Goal: Information Seeking & Learning: Learn about a topic

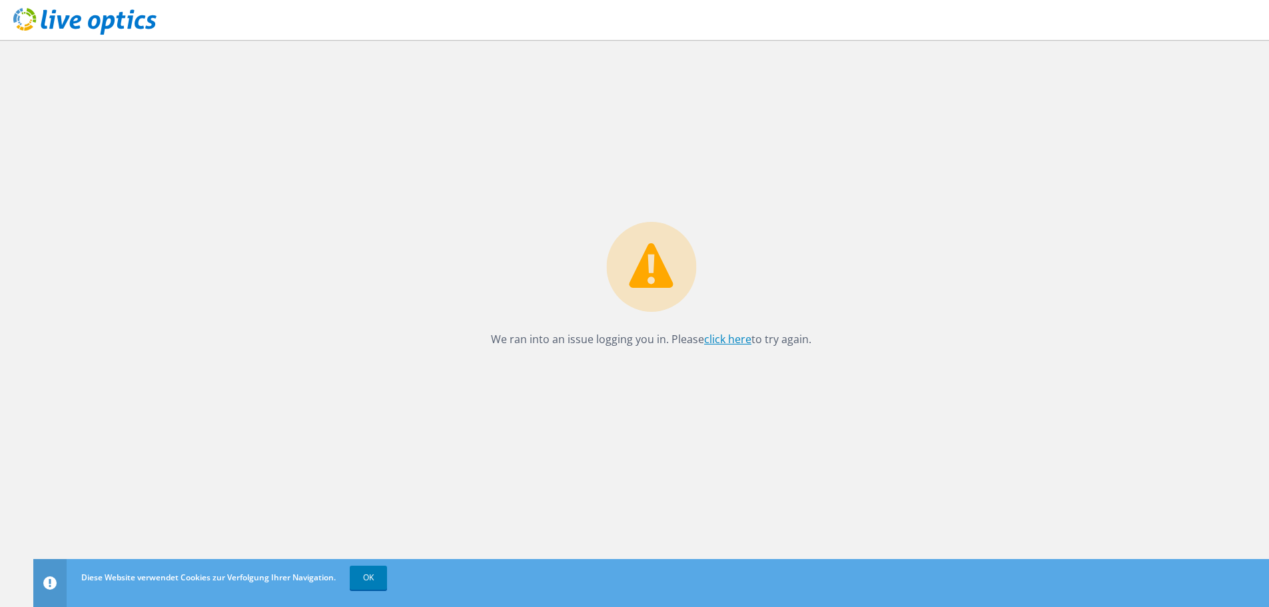
click at [734, 341] on link "click here" at bounding box center [727, 339] width 47 height 15
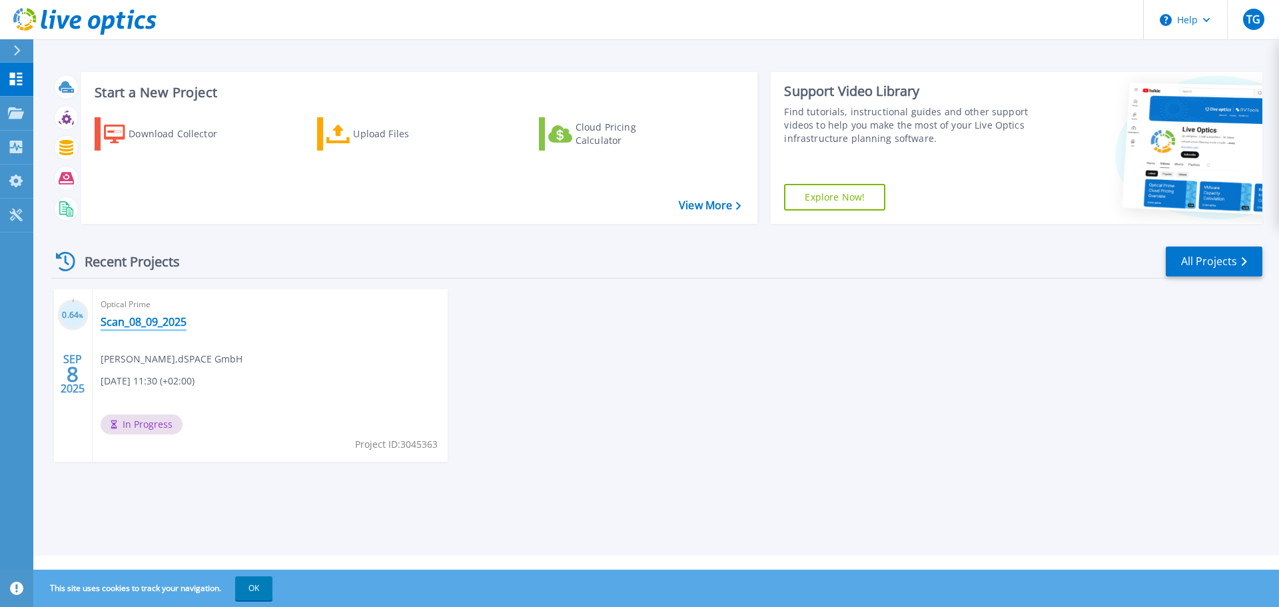
click at [145, 325] on link "Scan_08_09_2025" at bounding box center [144, 321] width 86 height 13
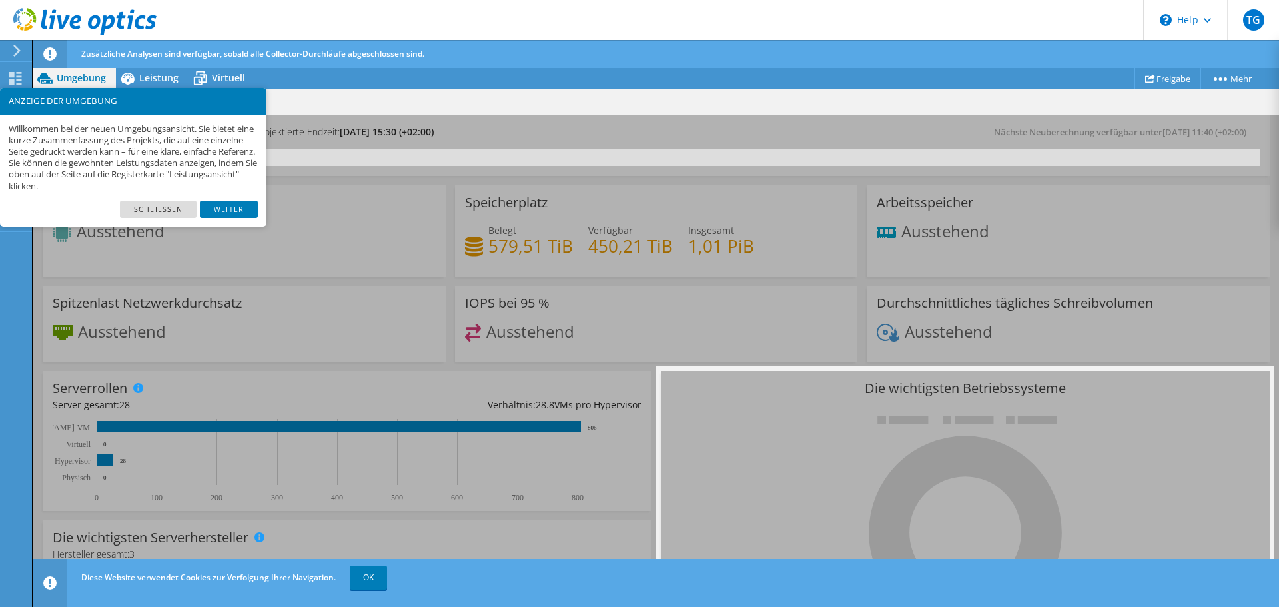
click at [232, 209] on link "Weiter" at bounding box center [229, 209] width 58 height 17
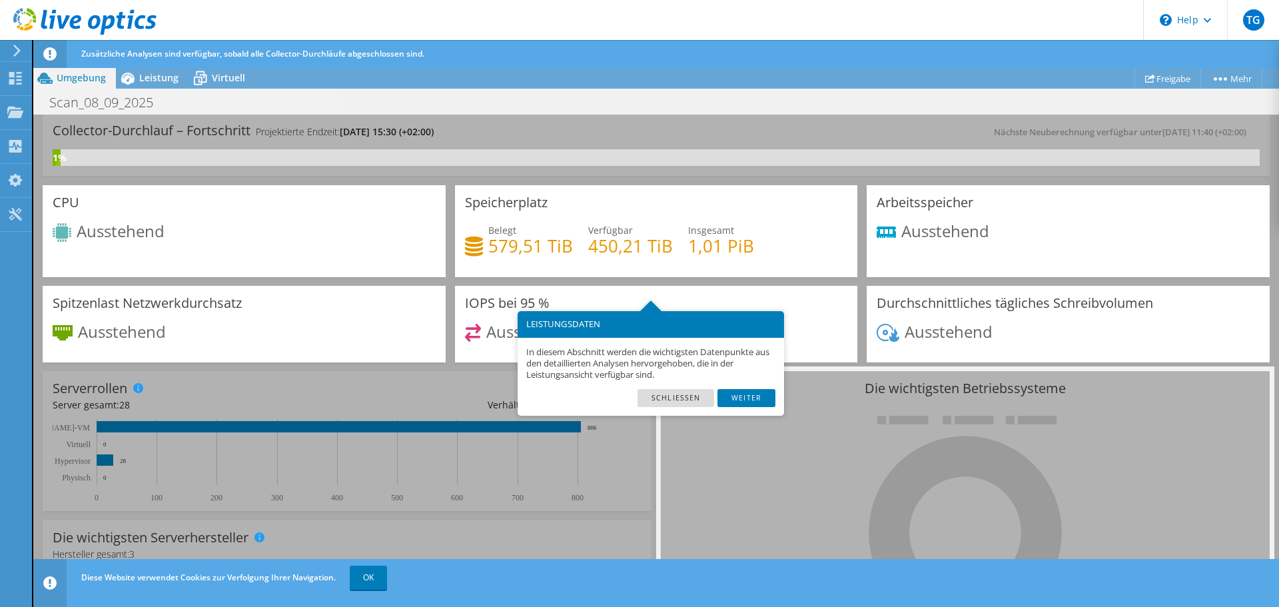
scroll to position [27, 0]
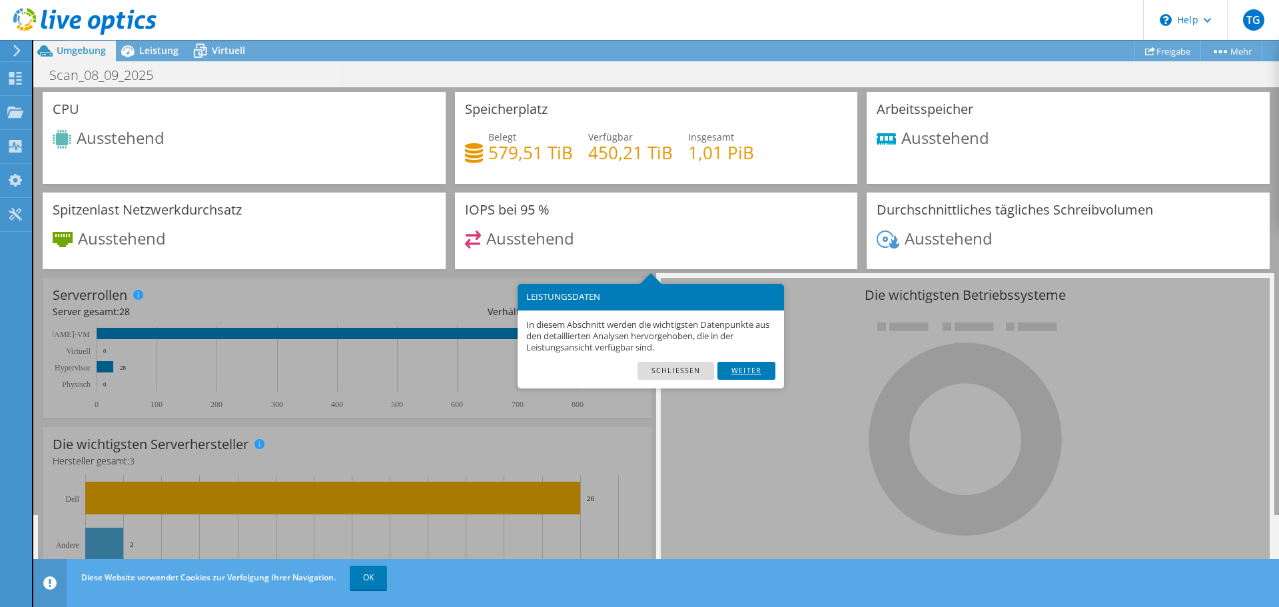
click at [759, 364] on link "Weiter" at bounding box center [747, 370] width 58 height 17
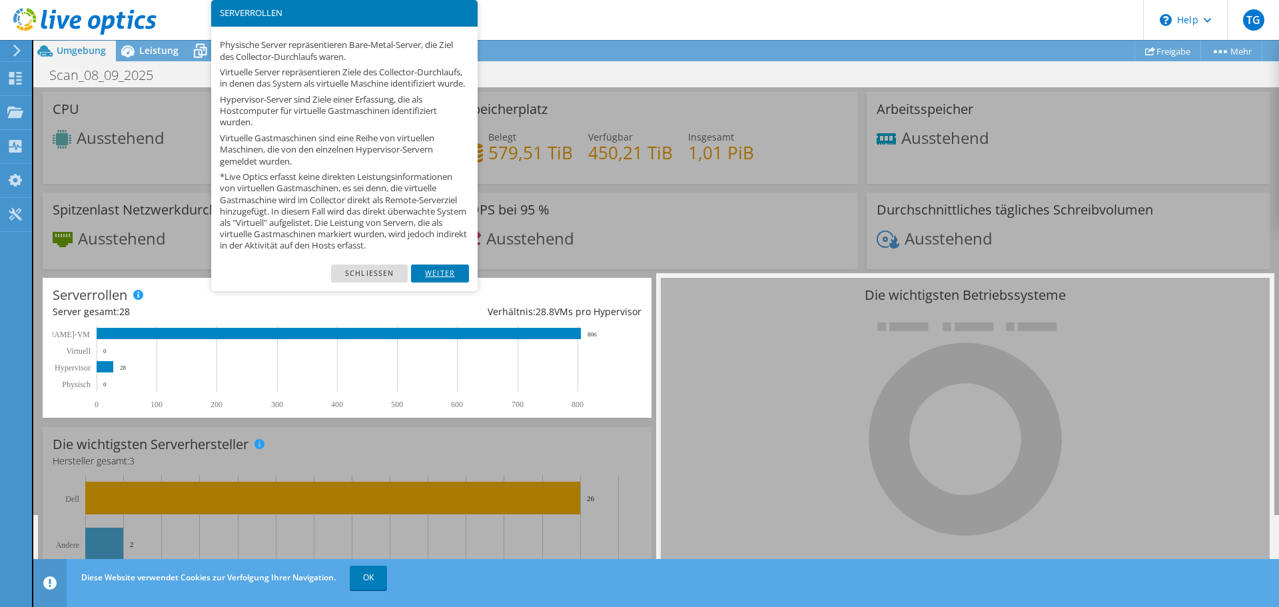
click at [434, 282] on link "Weiter" at bounding box center [440, 273] width 58 height 17
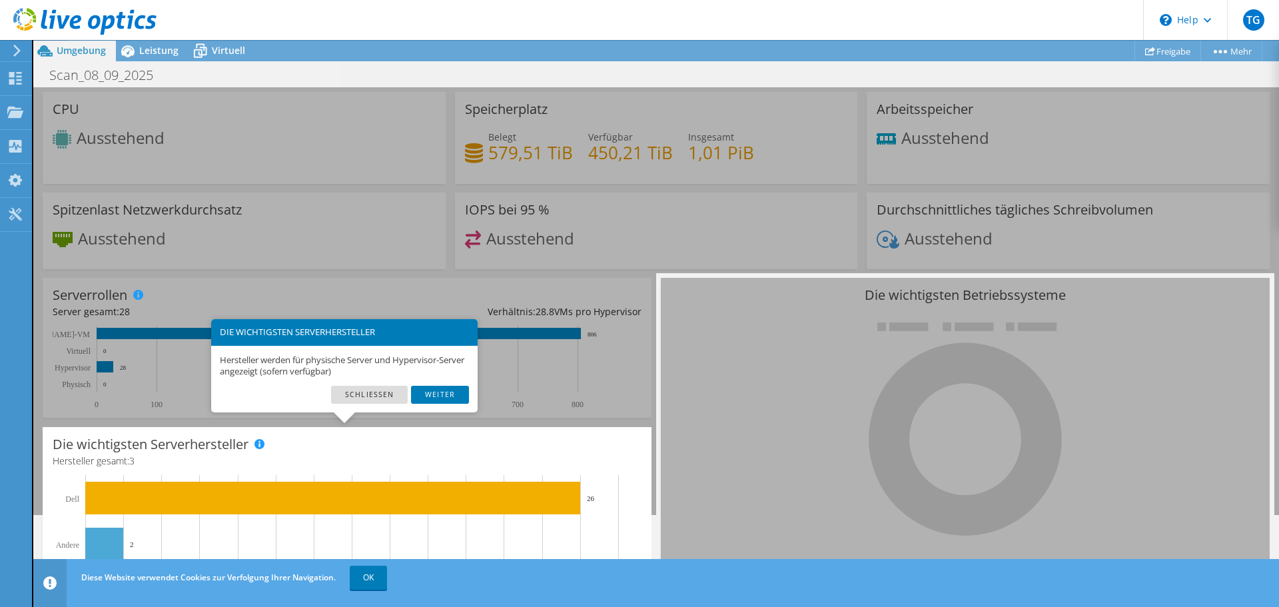
scroll to position [135, 0]
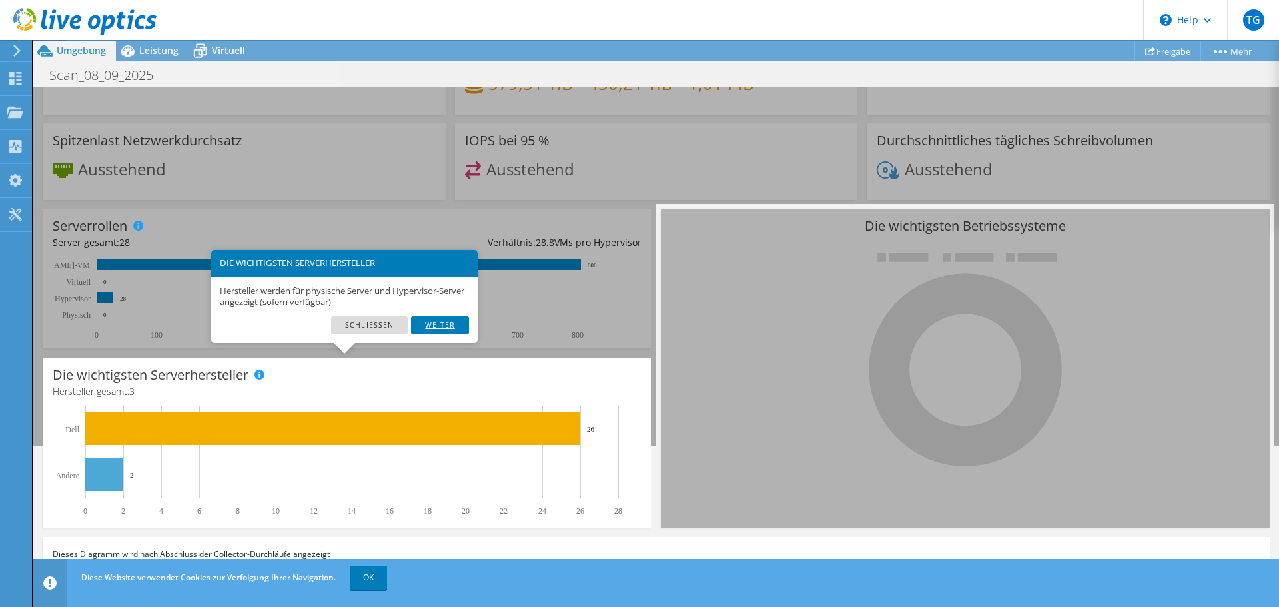
click at [438, 327] on link "Weiter" at bounding box center [440, 325] width 58 height 17
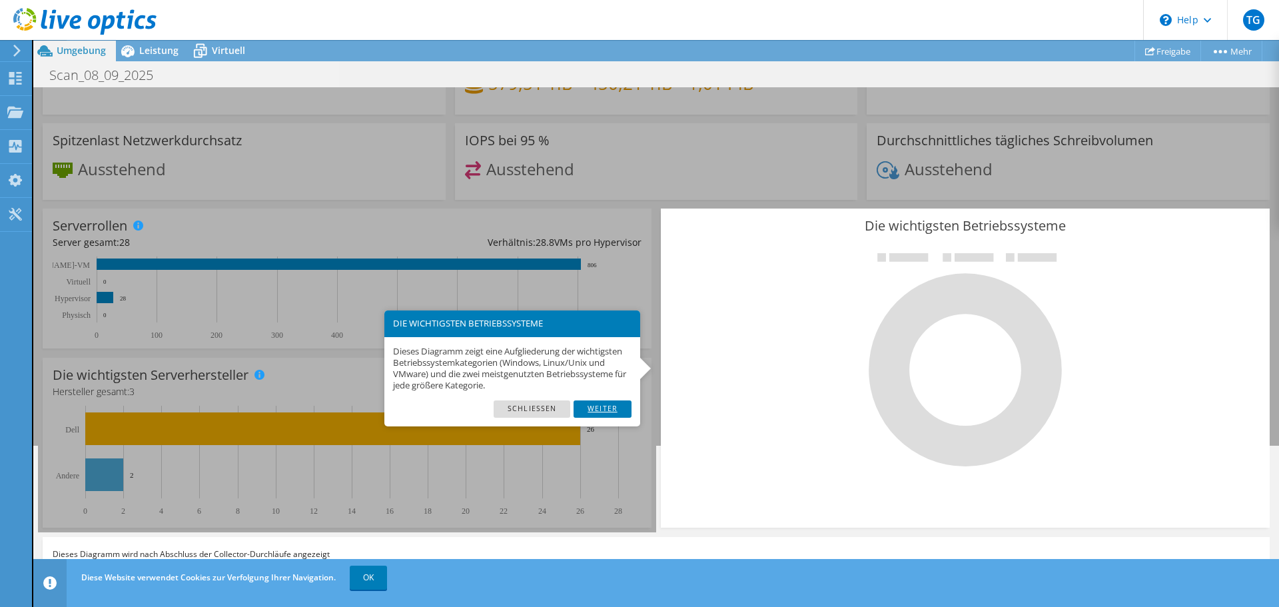
click at [609, 407] on link "Weiter" at bounding box center [603, 408] width 58 height 17
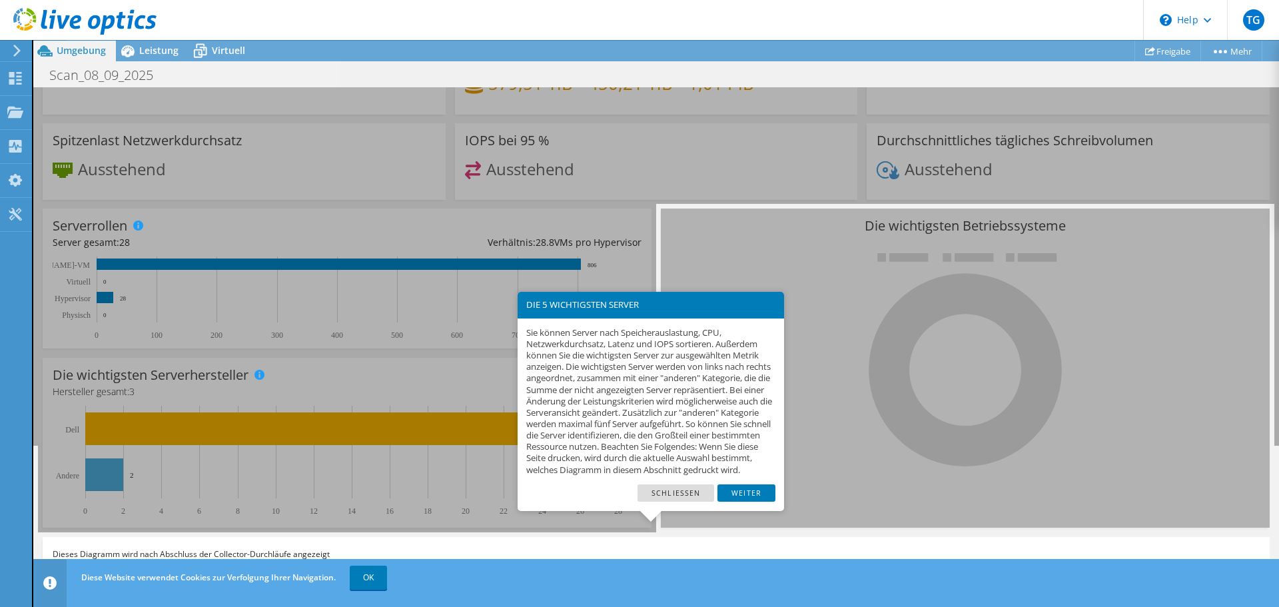
scroll to position [136, 0]
click at [763, 501] on link "Weiter" at bounding box center [747, 492] width 58 height 17
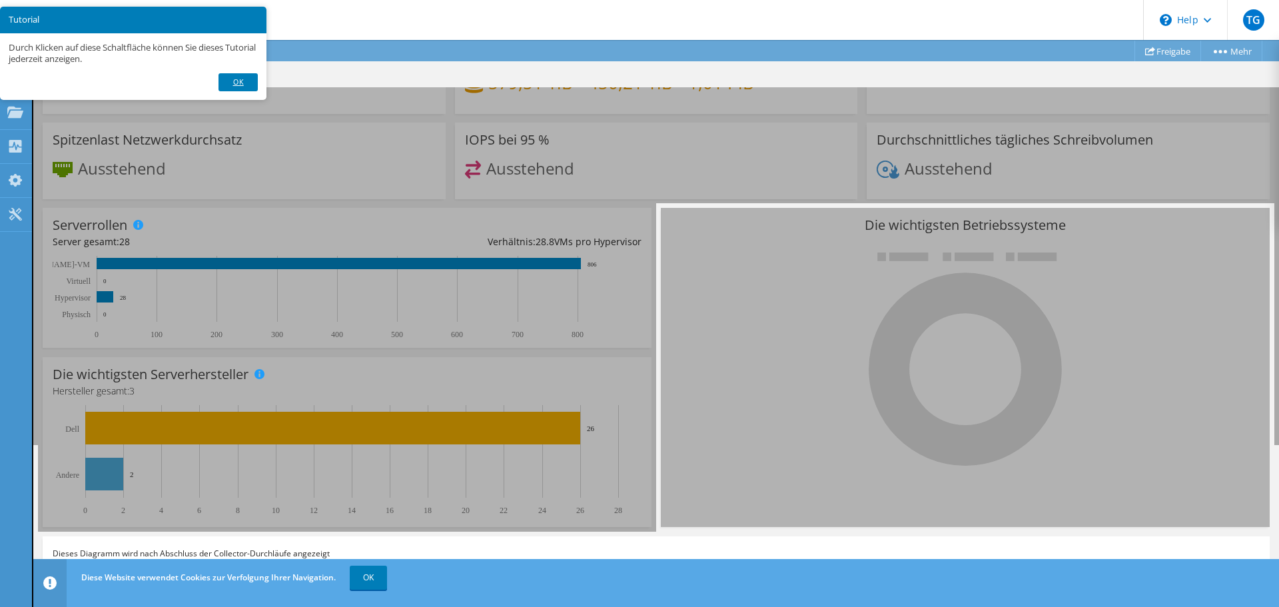
click at [237, 85] on link "Ok" at bounding box center [238, 81] width 39 height 17
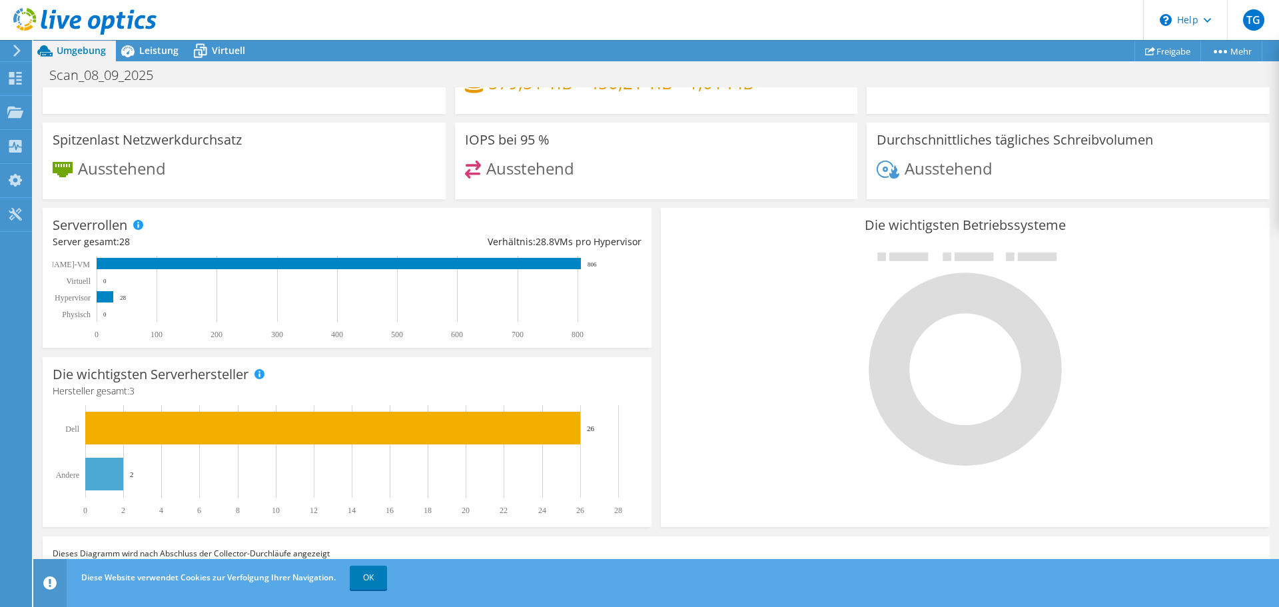
scroll to position [0, 0]
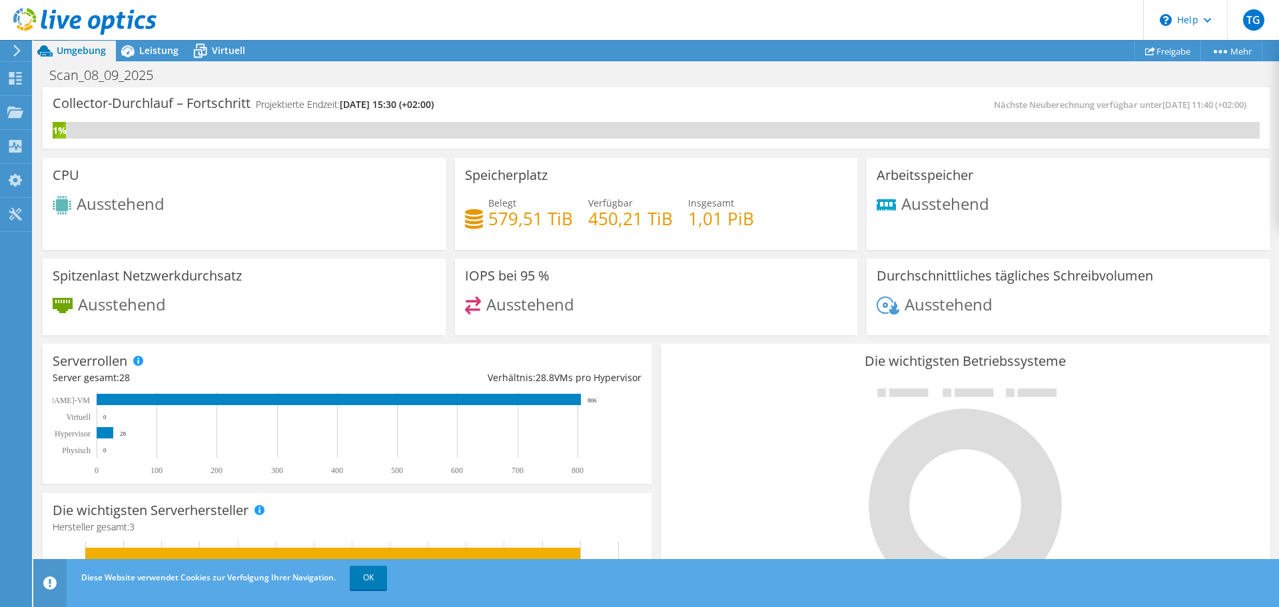
click at [546, 222] on h4 "579,51 TiB" at bounding box center [530, 218] width 85 height 15
click at [627, 269] on div "IOPS bei 95 % Ausstehend" at bounding box center [656, 297] width 403 height 77
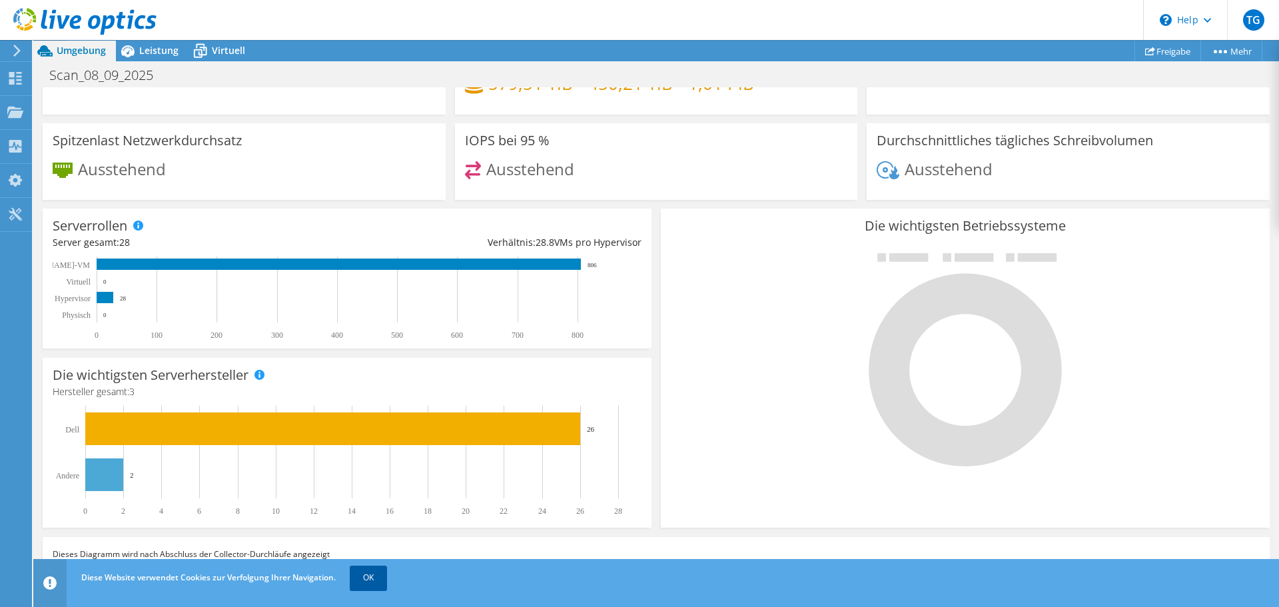
click at [372, 583] on link "OK" at bounding box center [368, 578] width 37 height 24
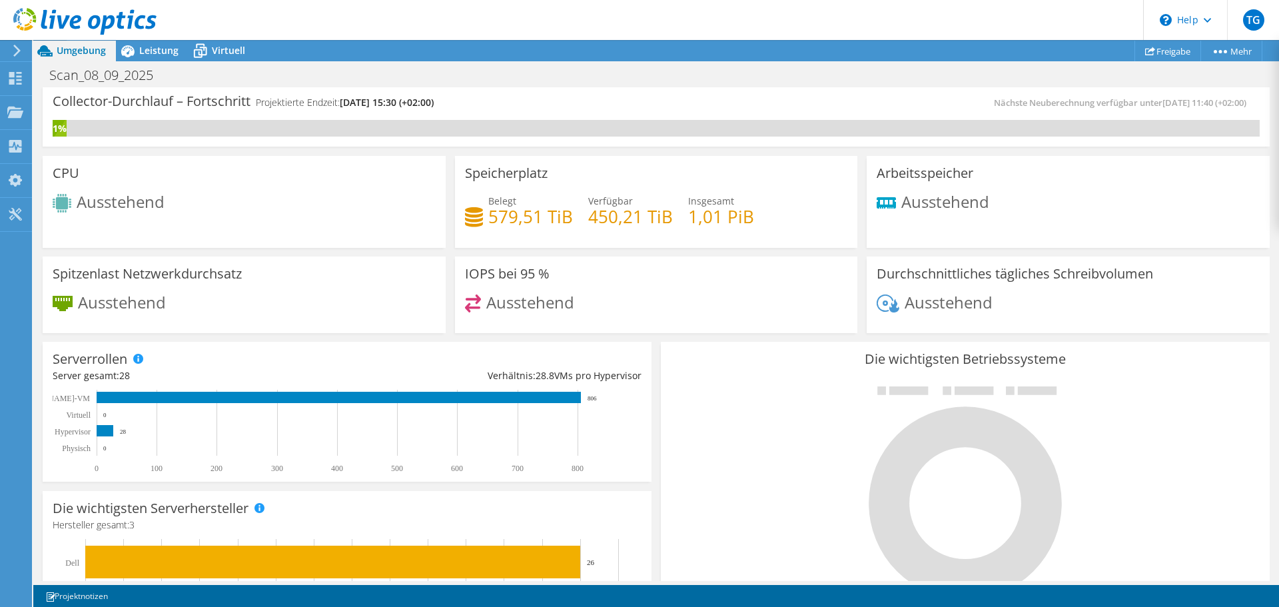
scroll to position [0, 0]
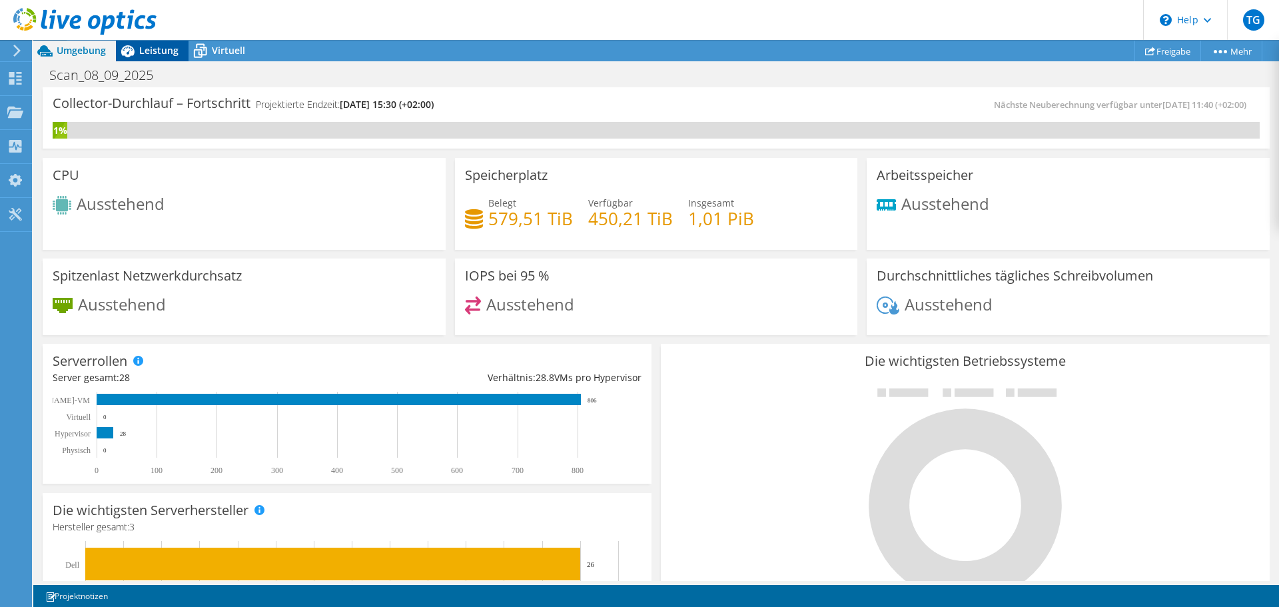
click at [164, 51] on span "Leistung" at bounding box center [158, 50] width 39 height 13
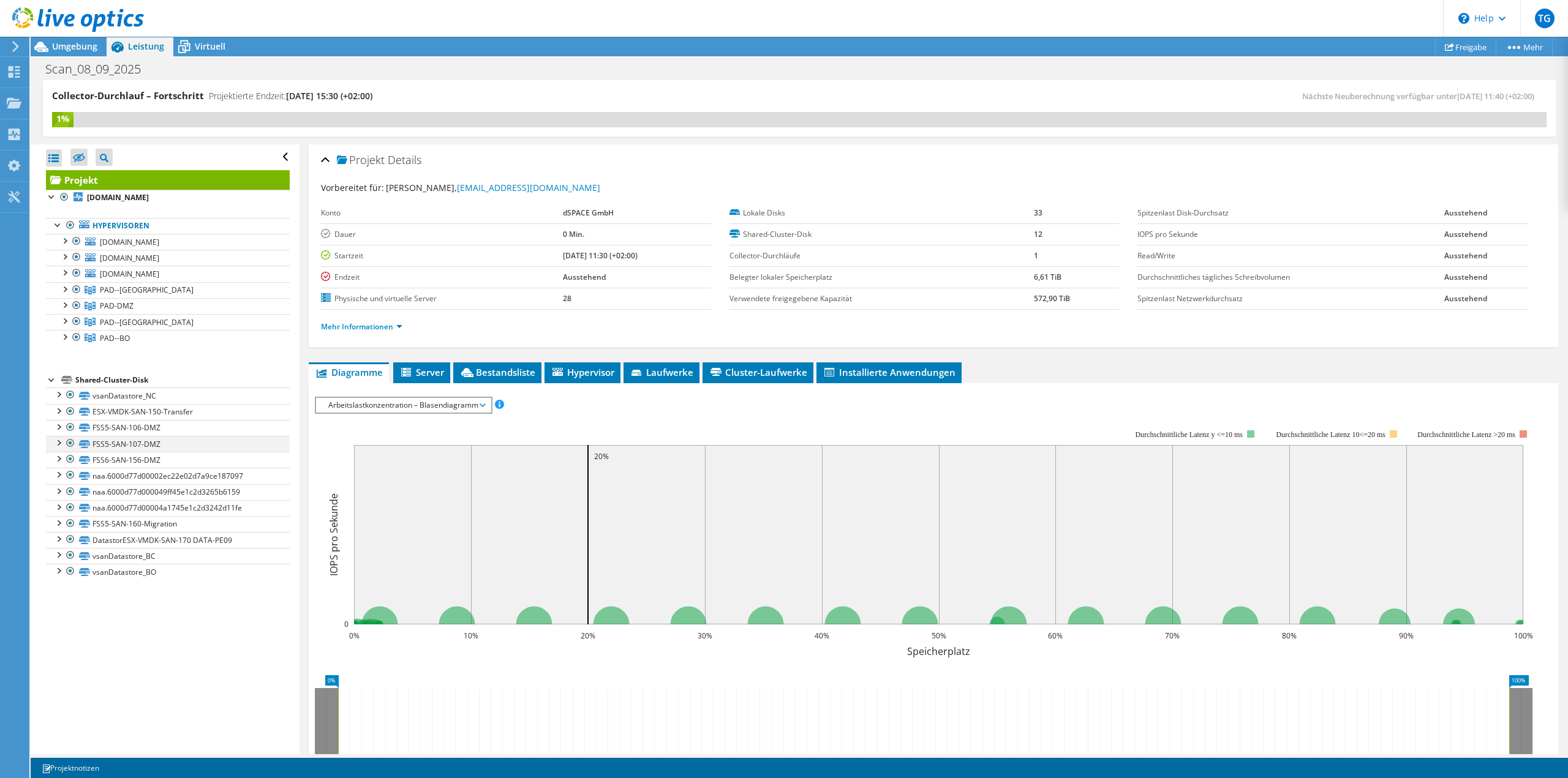
click at [60, 439] on div at bounding box center [58, 441] width 12 height 12
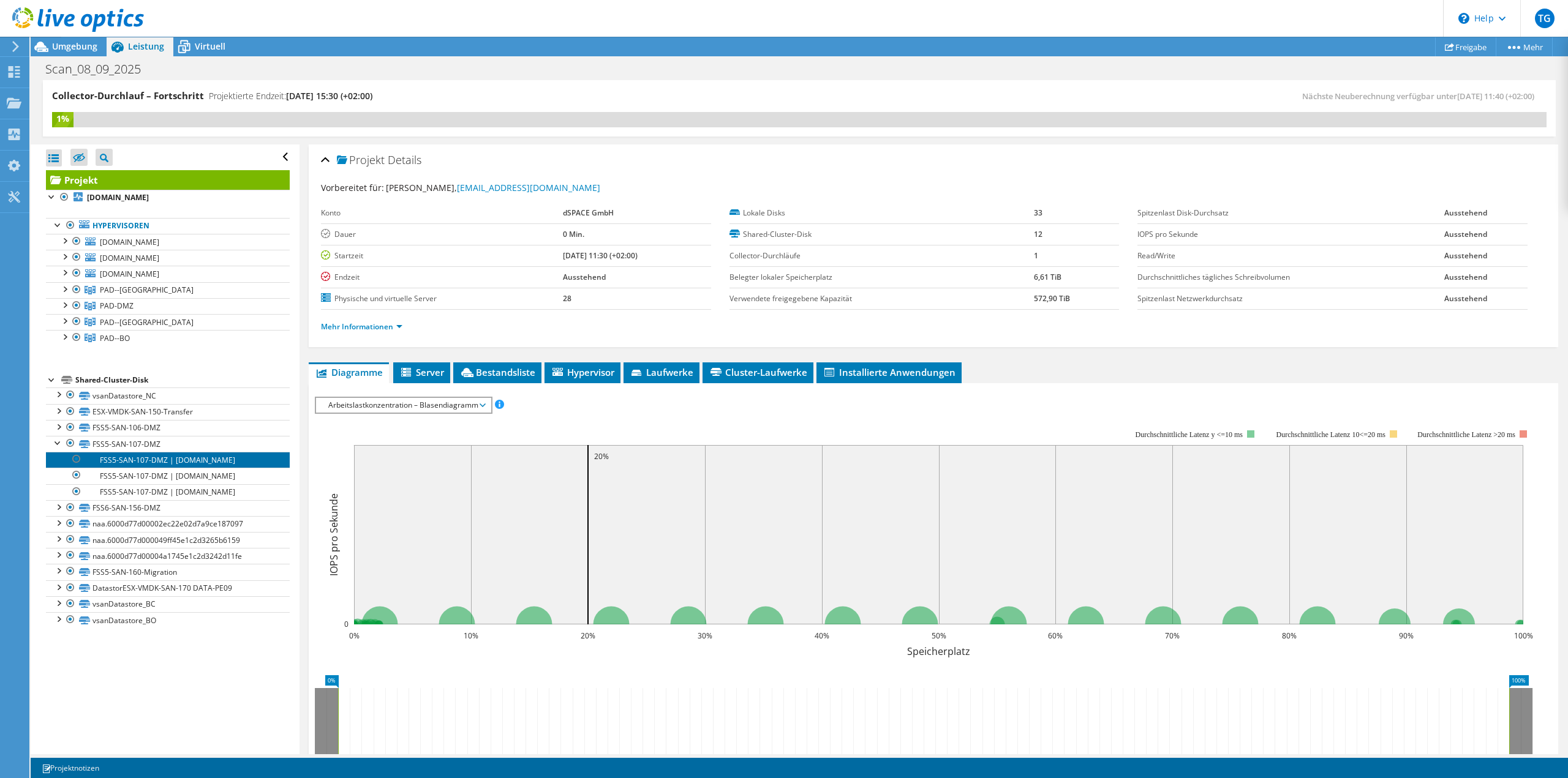
click at [87, 457] on link "FSS5-SAN-107-DMZ | esxi-r740-12.dspace.de" at bounding box center [167, 459] width 244 height 16
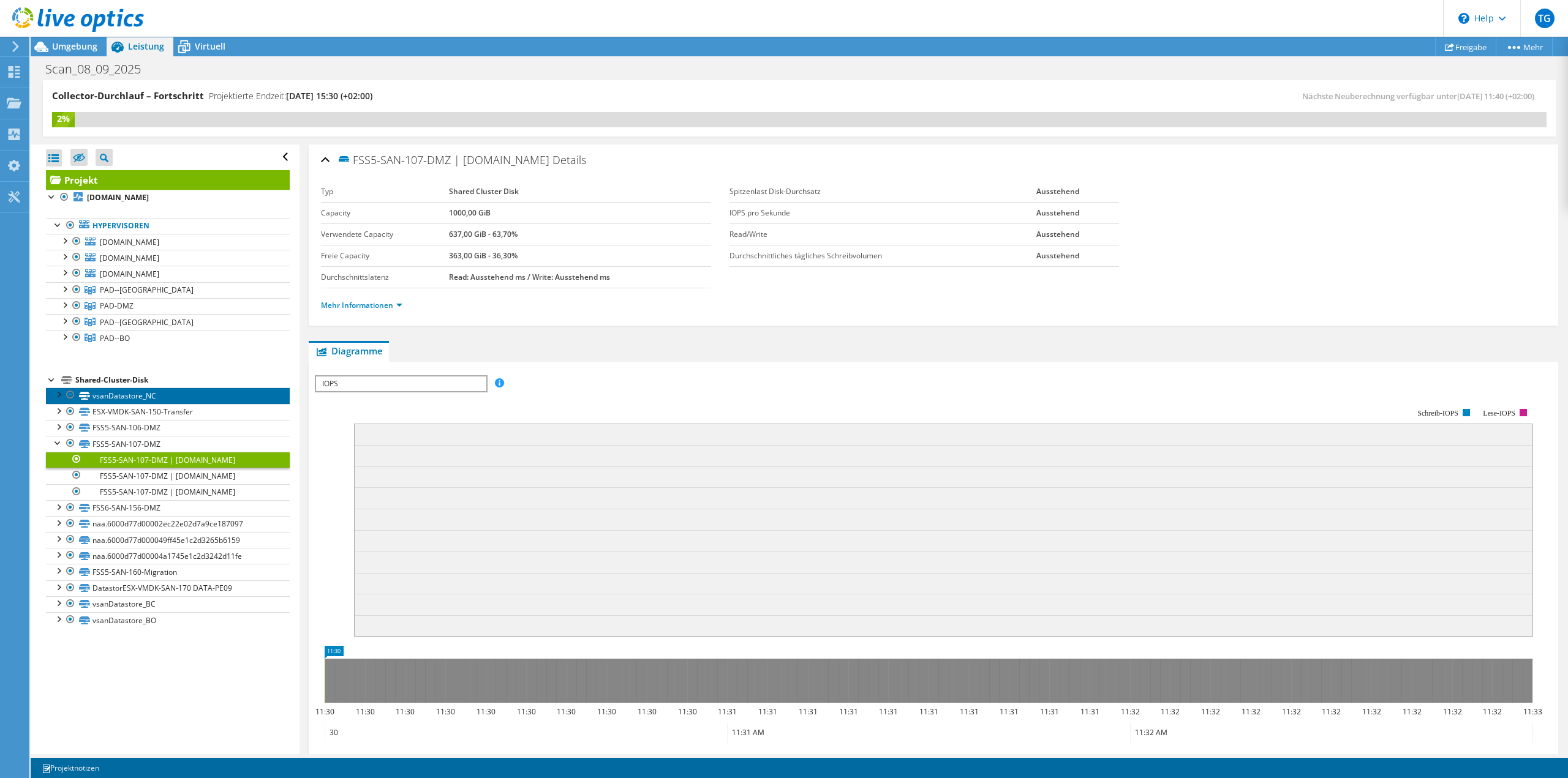
click at [121, 399] on link "vsanDatastore_NC" at bounding box center [167, 395] width 244 height 16
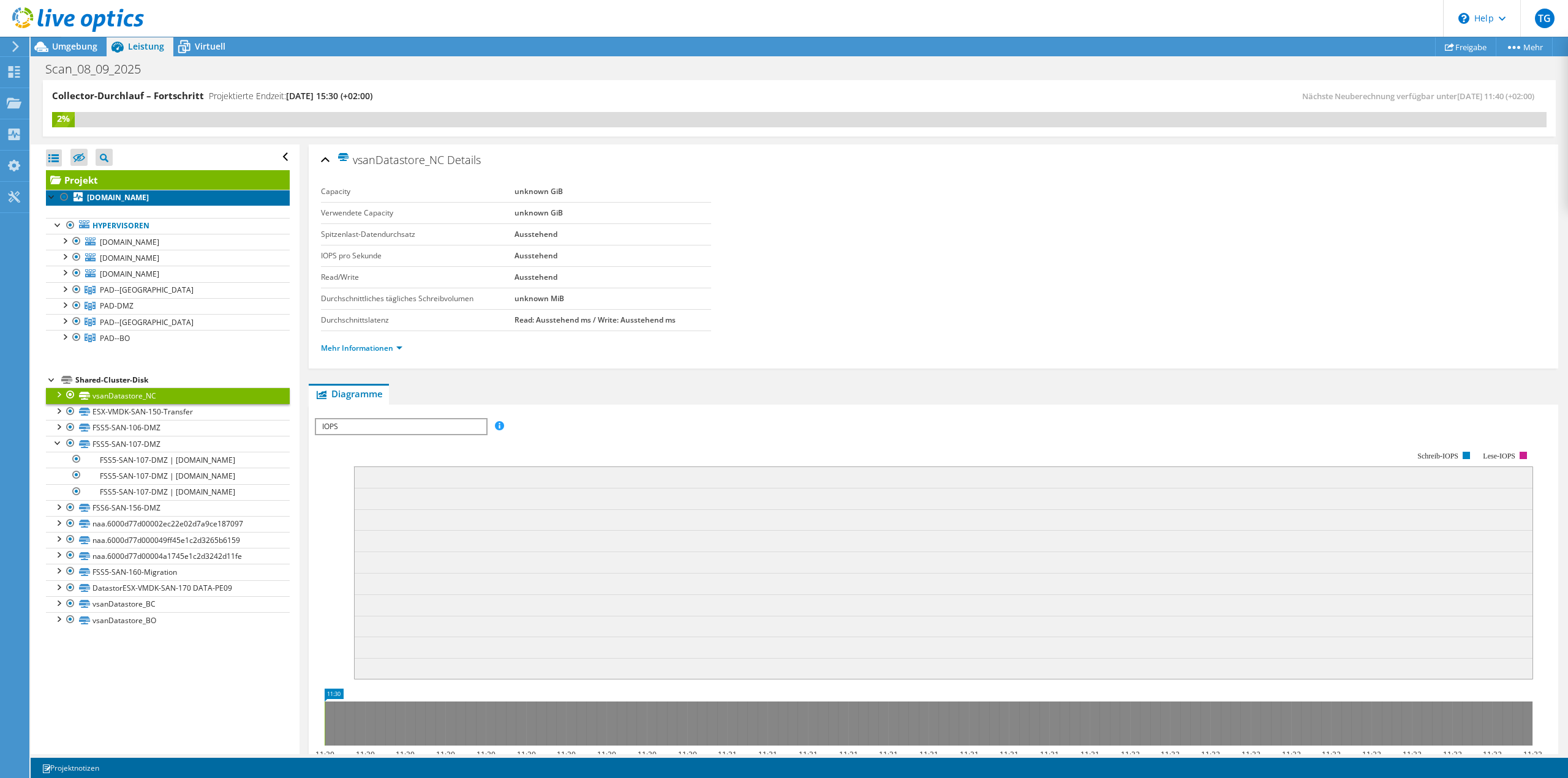
click at [123, 195] on b "[DOMAIN_NAME]" at bounding box center [118, 197] width 62 height 10
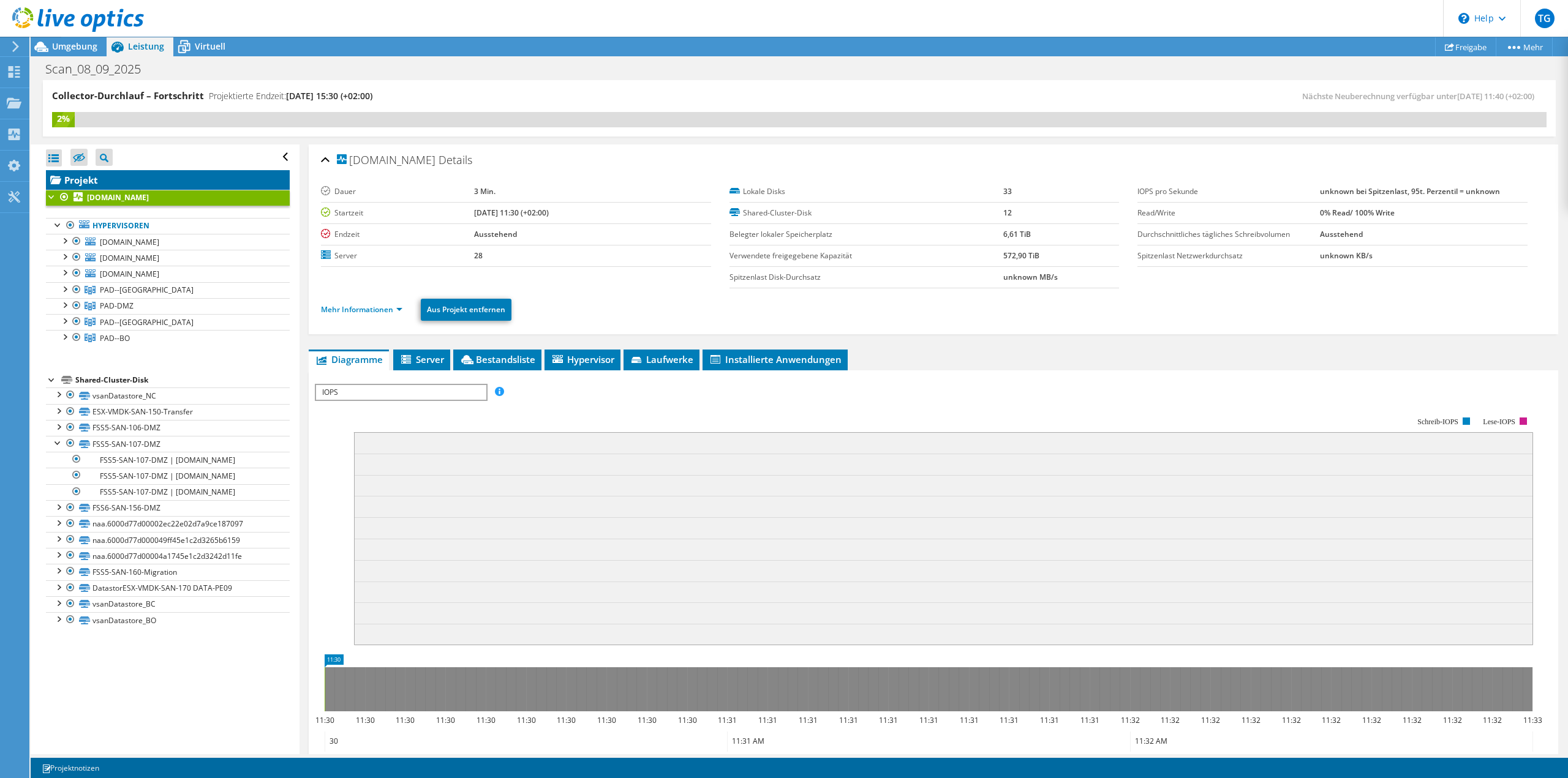
click at [113, 177] on link "Projekt" at bounding box center [167, 179] width 244 height 19
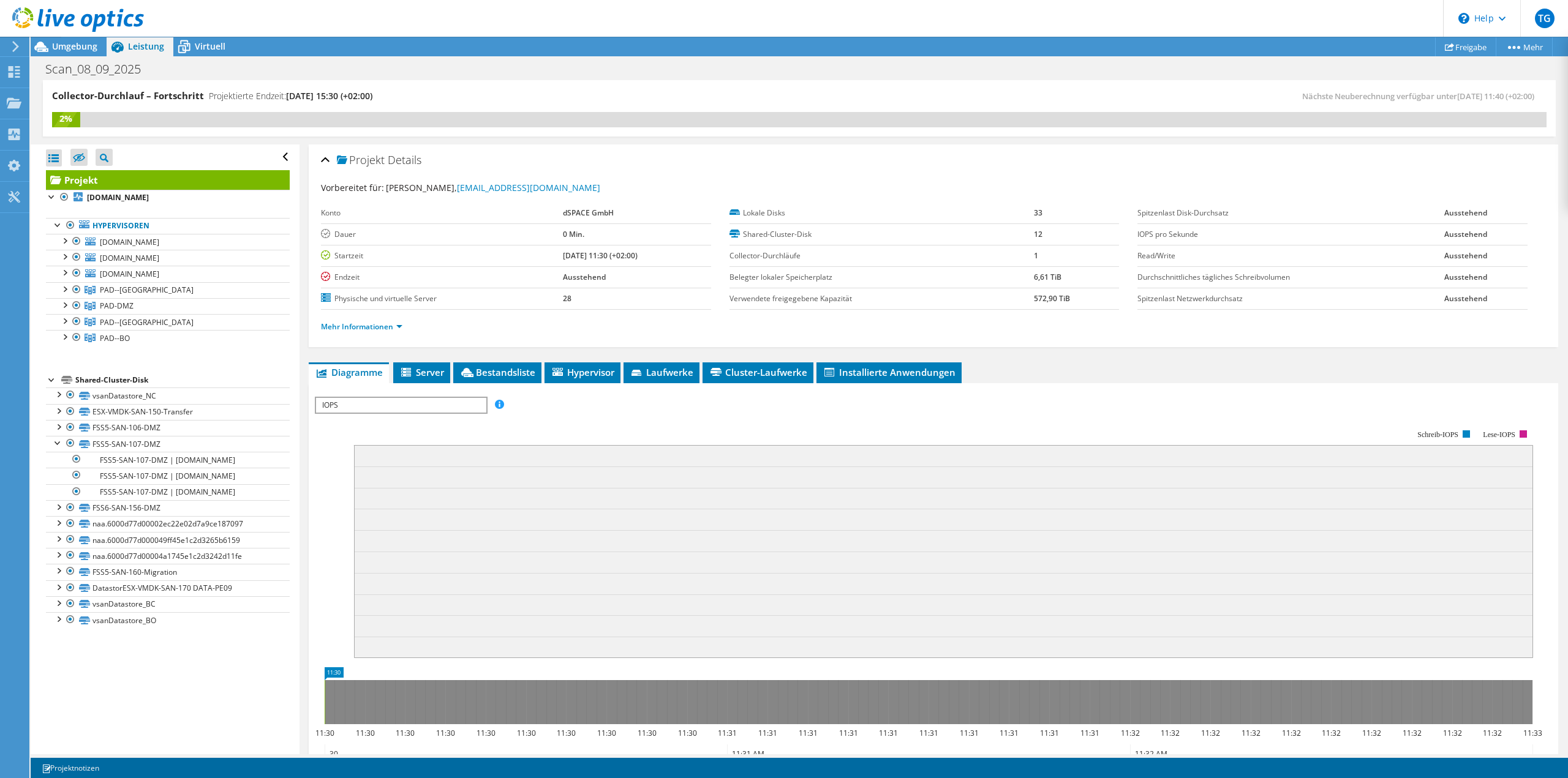
drag, startPoint x: 994, startPoint y: 100, endPoint x: 569, endPoint y: 69, distance: 426.1
click at [994, 100] on div "Nächste Neuberechnung verfügbar unter 09.08.2025, 11:40 (+02:00)" at bounding box center [1173, 96] width 747 height 14
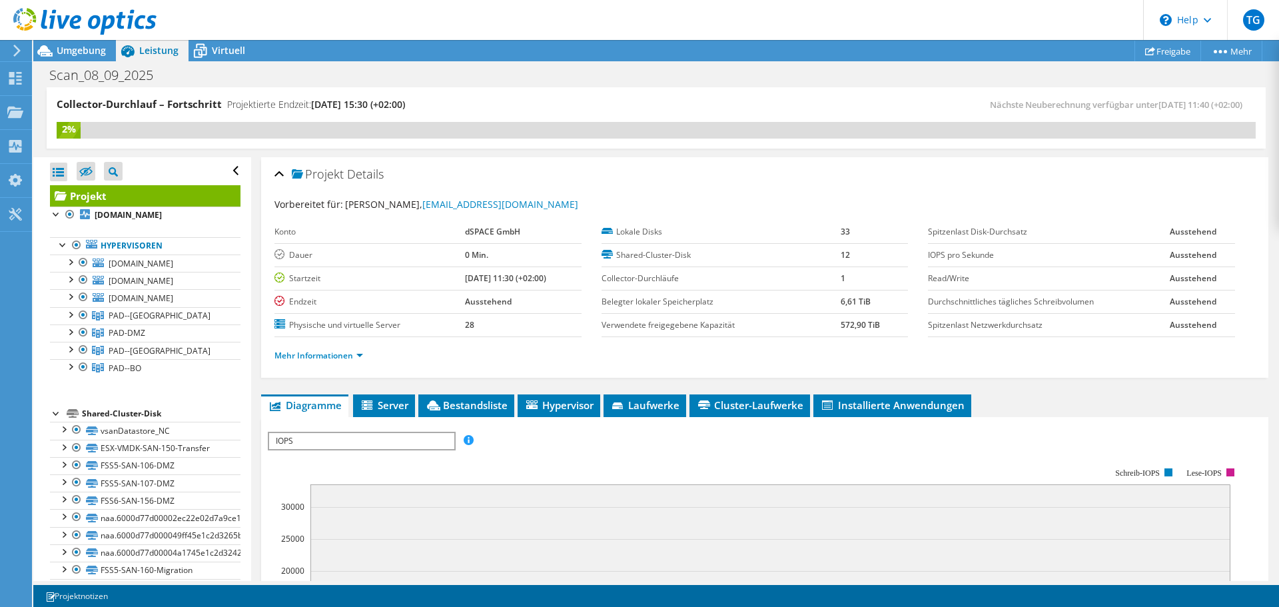
click at [540, 470] on rect at bounding box center [755, 583] width 974 height 267
click at [67, 51] on span "Umgebung" at bounding box center [81, 50] width 49 height 13
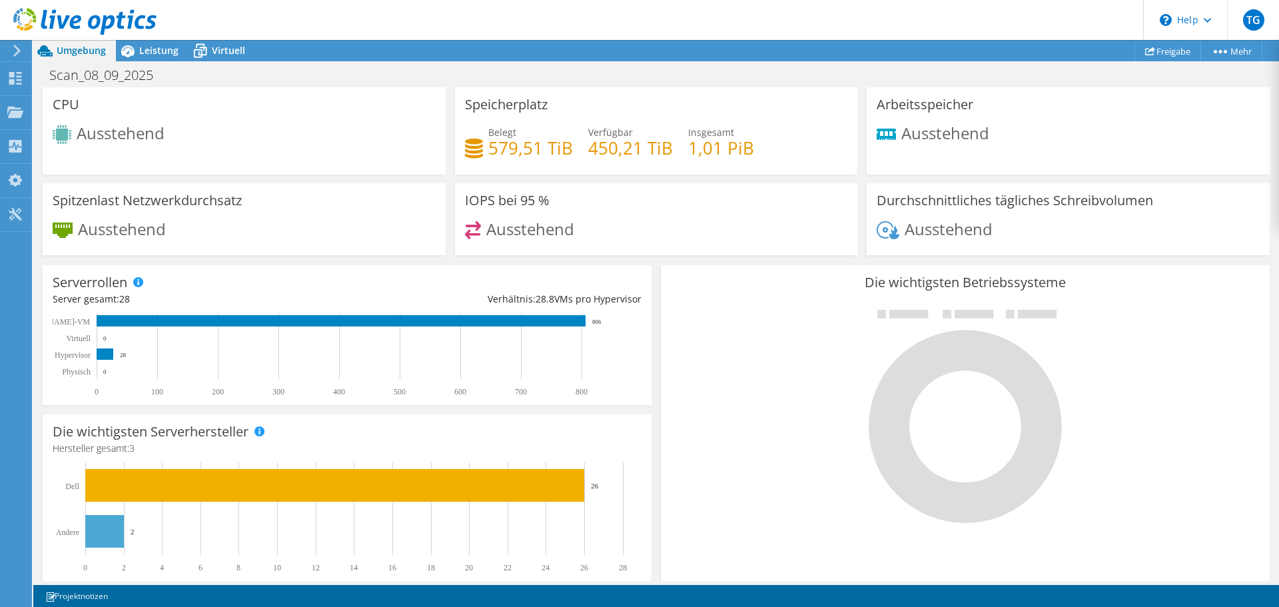
click at [19, 49] on icon at bounding box center [17, 51] width 10 height 12
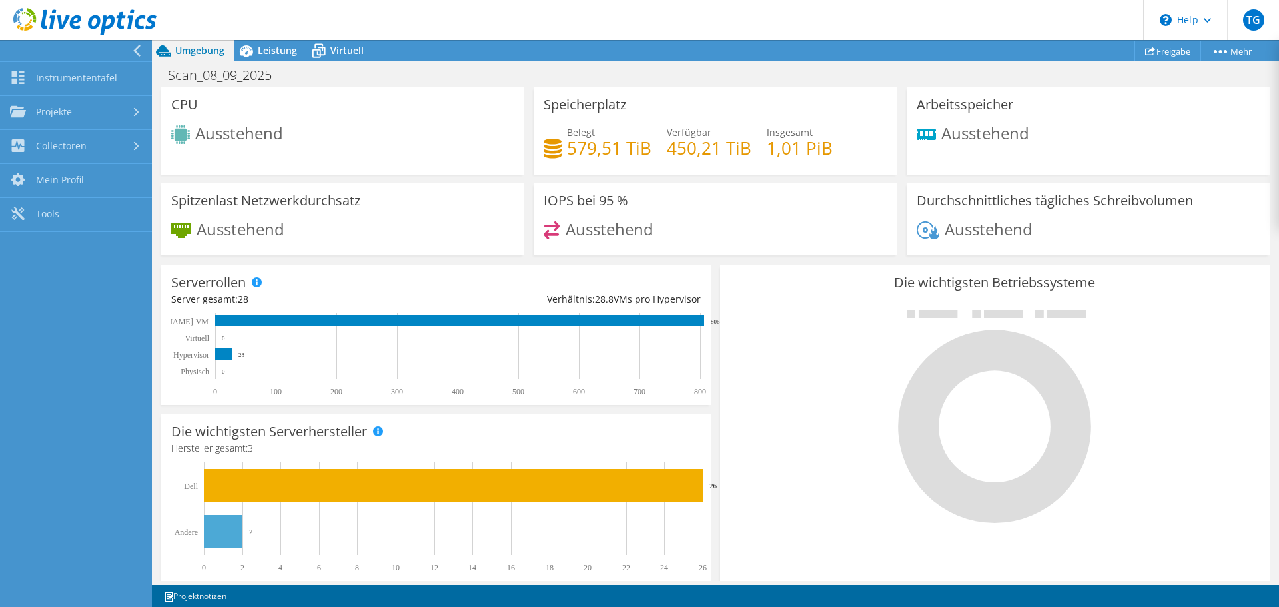
click at [72, 15] on icon at bounding box center [84, 21] width 143 height 27
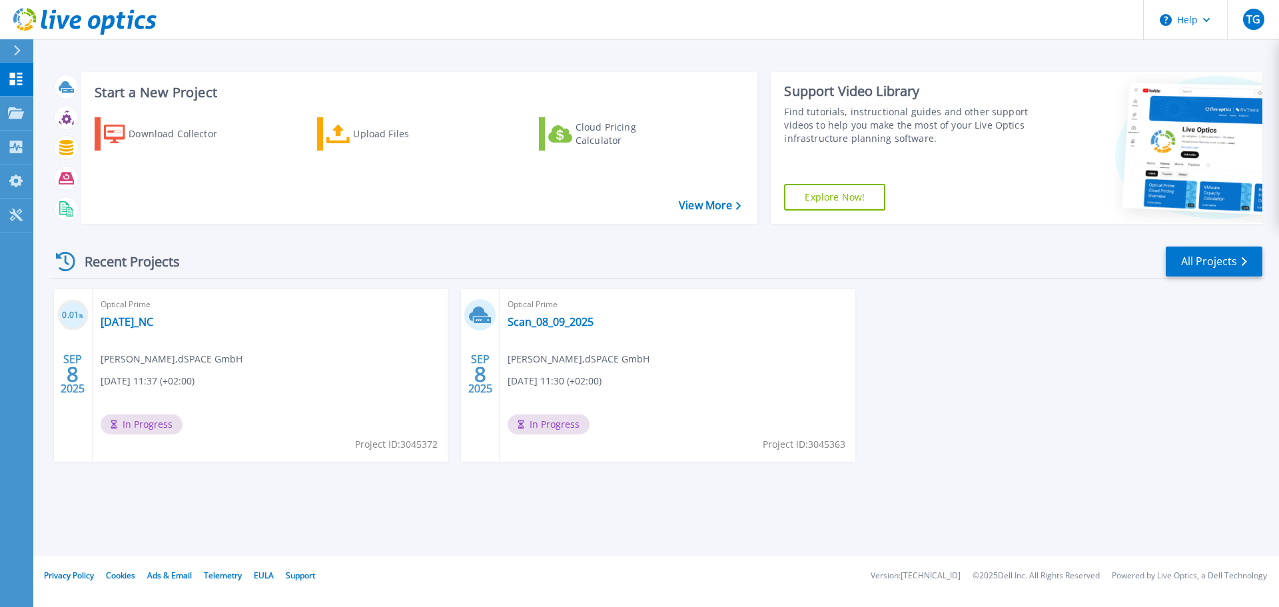
click at [386, 227] on div "Start a New Project Download Collector Upload Files Cloud Pricing Calculator Vi…" at bounding box center [656, 147] width 1211 height 173
click at [149, 323] on link "[DATE]_NC" at bounding box center [127, 321] width 53 height 13
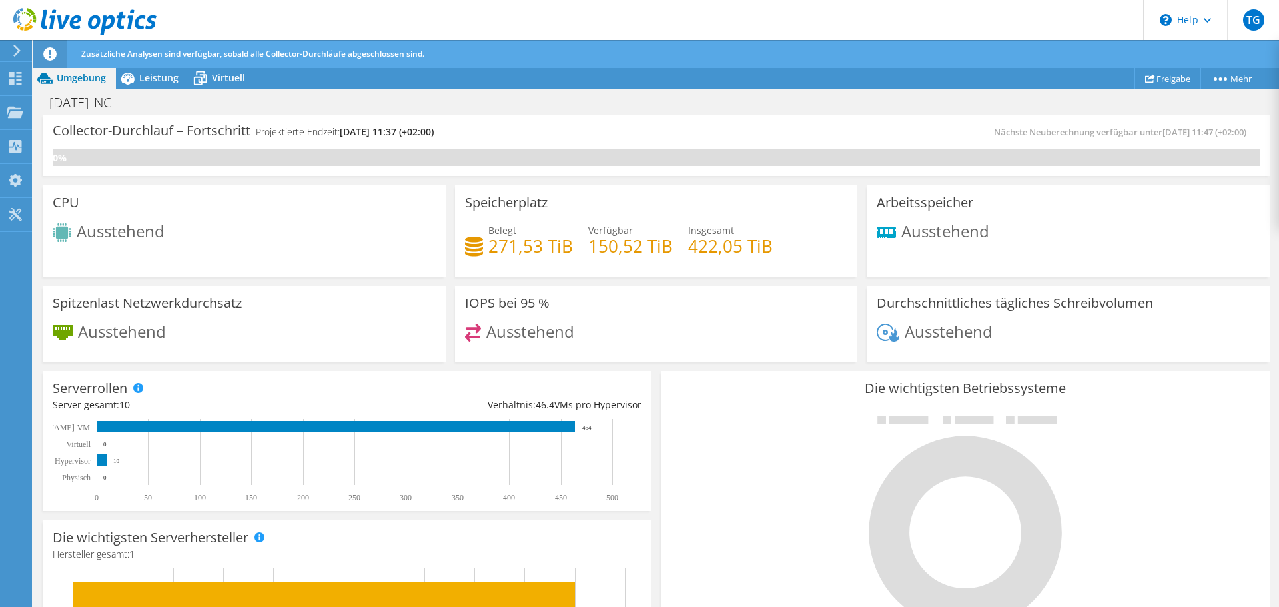
click at [680, 338] on div "Ausstehend" at bounding box center [656, 338] width 383 height 29
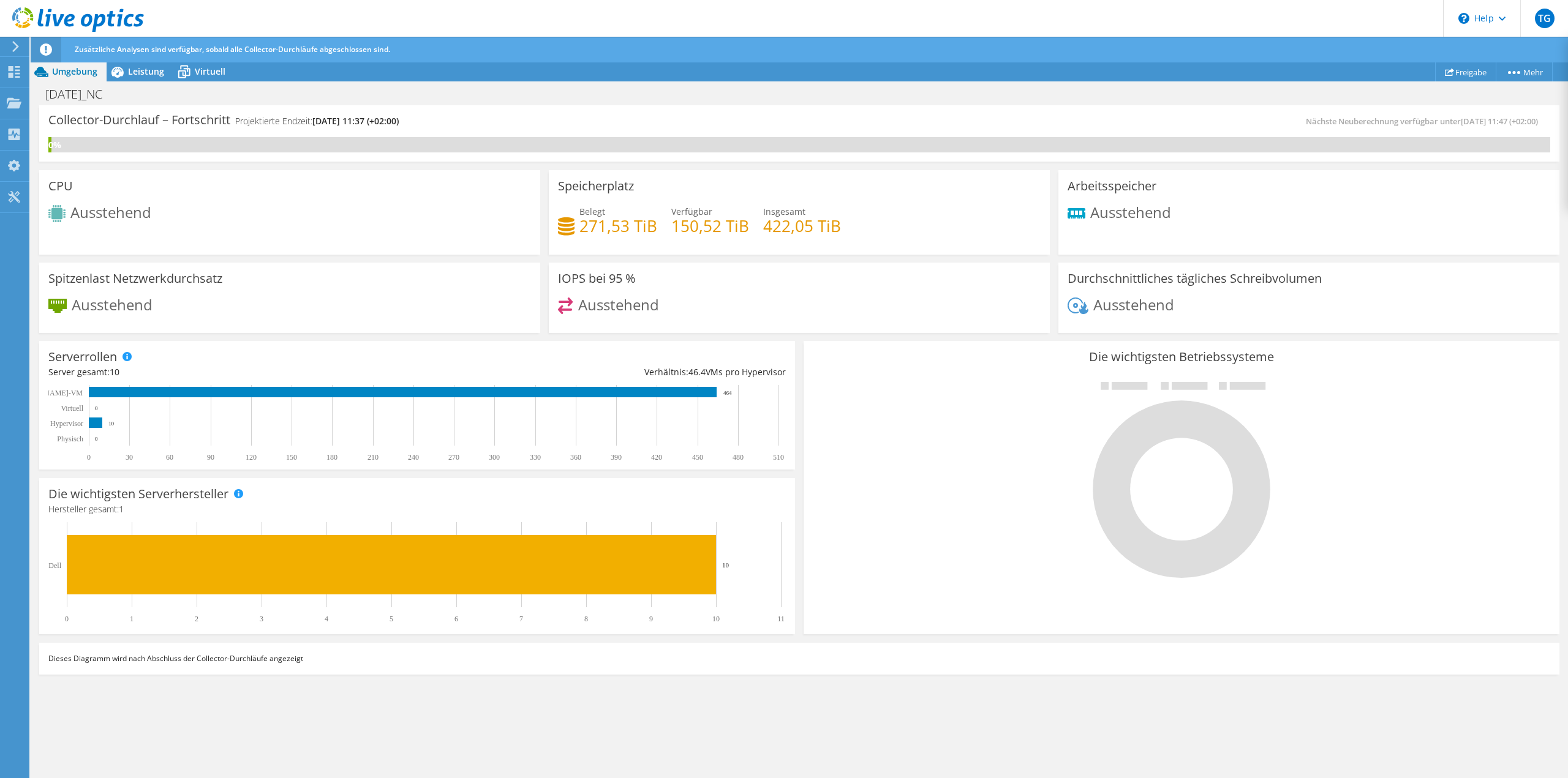
click at [510, 29] on header "TG Endbenutzer [PERSON_NAME] [PERSON_NAME][EMAIL_ADDRESS][DOMAIN_NAME] dSPACE G…" at bounding box center [784, 18] width 1568 height 37
